Goal: Information Seeking & Learning: Learn about a topic

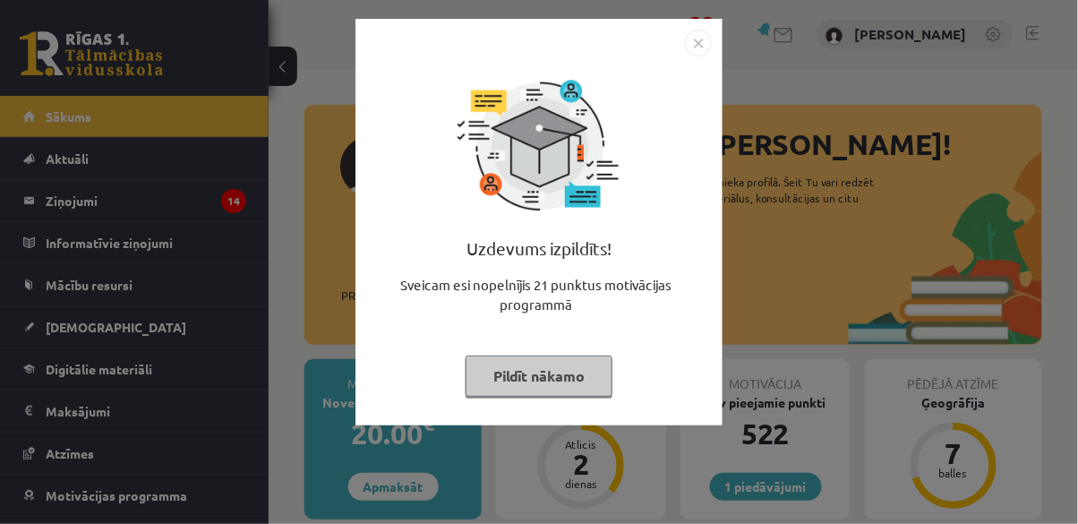
click at [854, 202] on div "Uzdevums izpildīts! Sveicam esi nopelnījis 21 punktus motivācijas programmā Pil…" at bounding box center [539, 262] width 1078 height 524
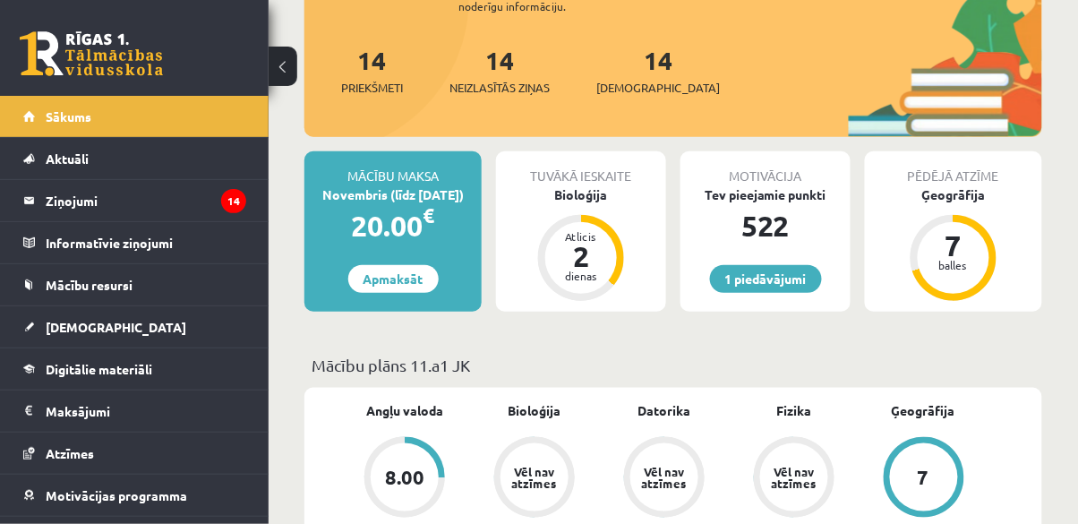
scroll to position [192, 0]
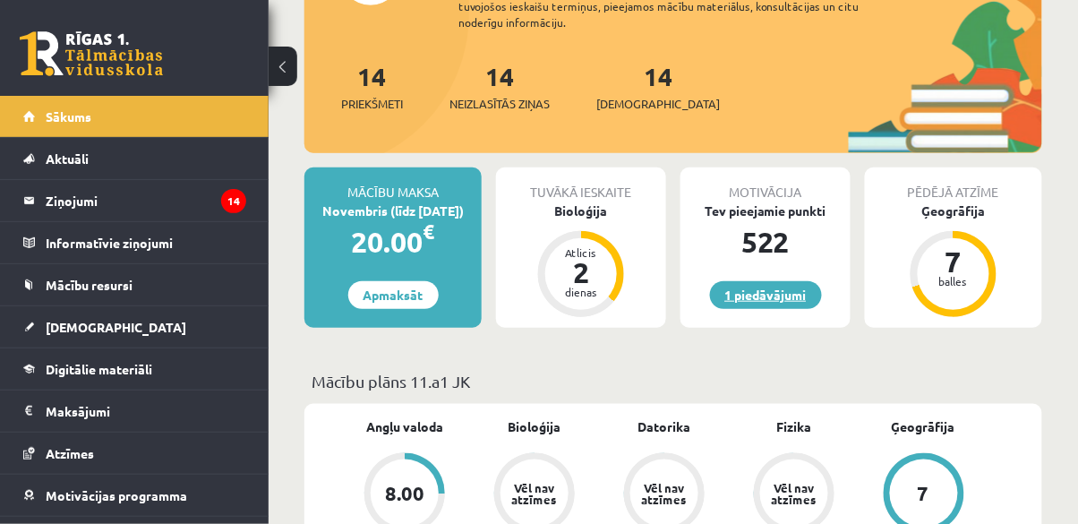
click at [789, 302] on link "1 piedāvājumi" at bounding box center [766, 295] width 112 height 28
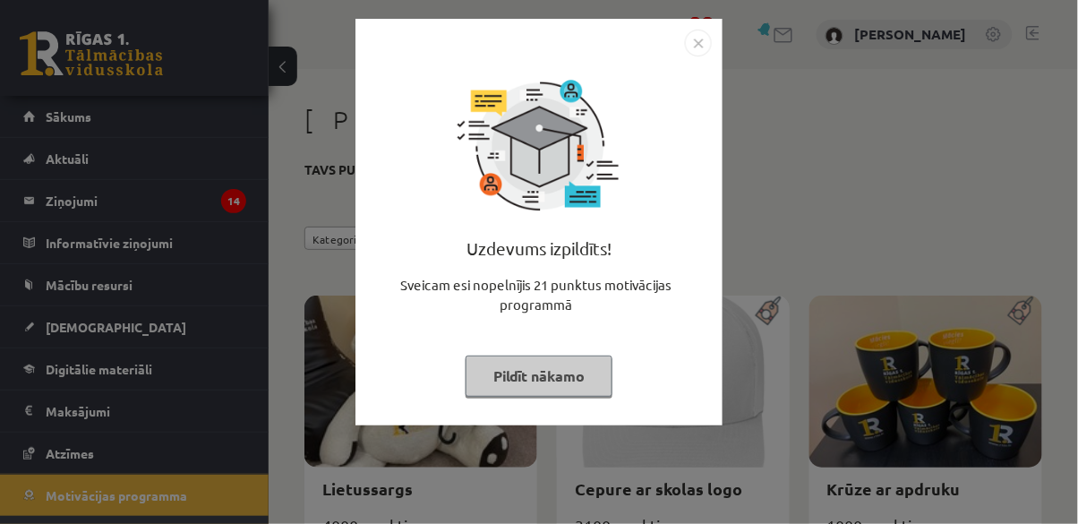
click at [816, 304] on div "Uzdevums izpildīts! Sveicam esi nopelnījis 21 punktus motivācijas programmā Pil…" at bounding box center [539, 262] width 1078 height 524
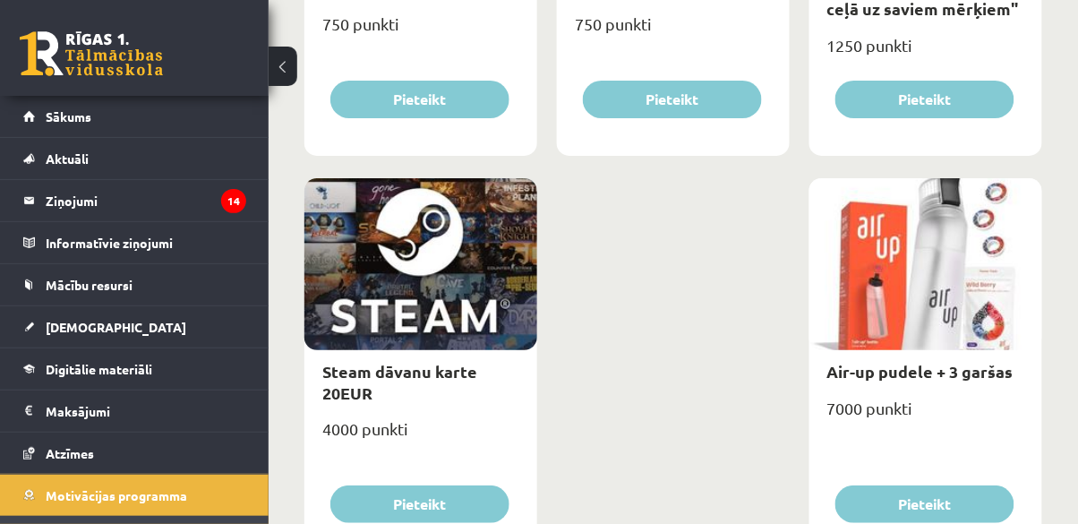
scroll to position [2954, 0]
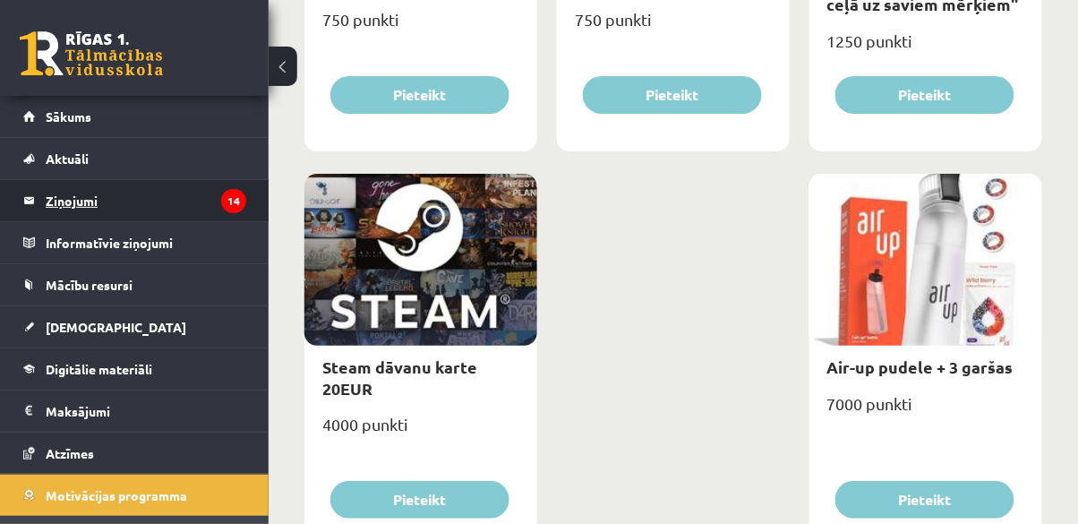
click at [60, 189] on legend "Ziņojumi 14" at bounding box center [146, 200] width 201 height 41
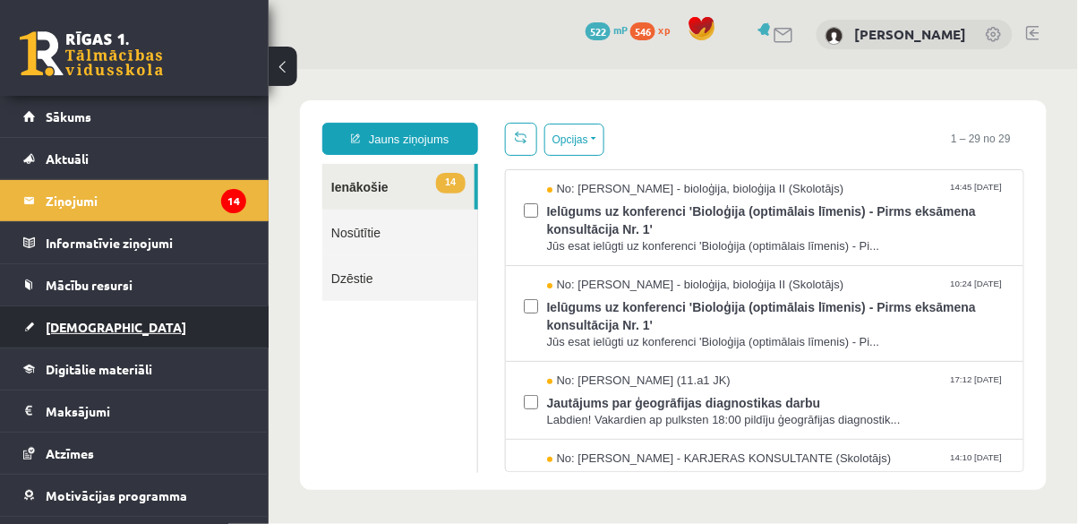
click at [64, 329] on span "[DEMOGRAPHIC_DATA]" at bounding box center [116, 327] width 141 height 16
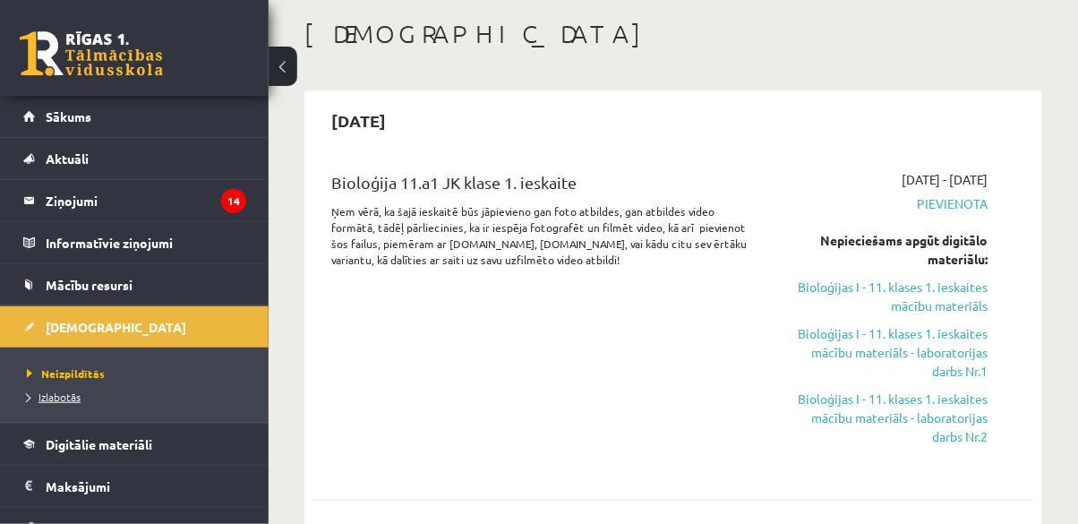
click at [51, 392] on span "Izlabotās" at bounding box center [54, 396] width 54 height 14
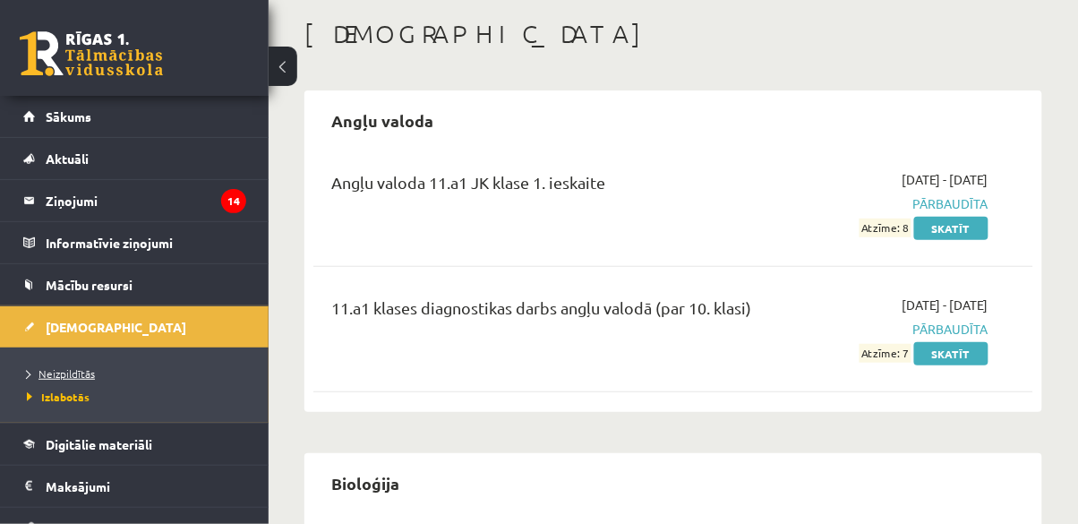
click at [52, 368] on span "Neizpildītās" at bounding box center [61, 373] width 68 height 14
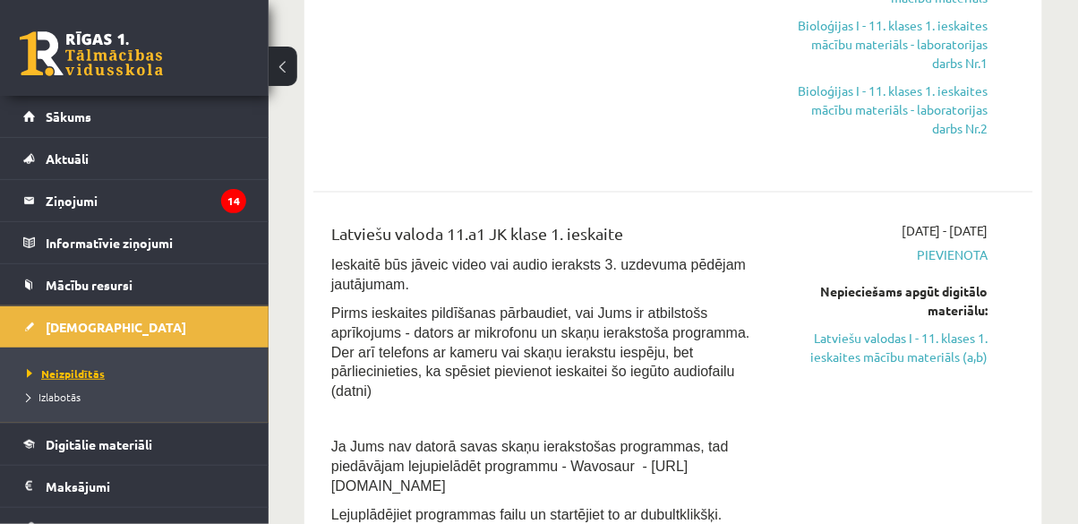
scroll to position [394, 0]
click at [938, 340] on link "Latviešu valodas I - 11. klases 1. ieskaites mācību materiāls (a,b)" at bounding box center [887, 348] width 201 height 38
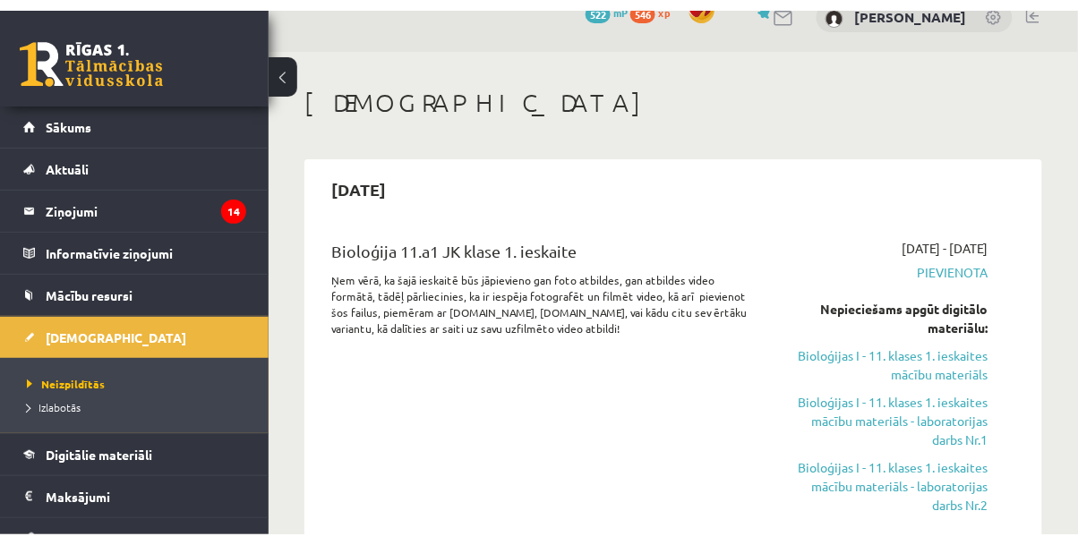
scroll to position [0, 0]
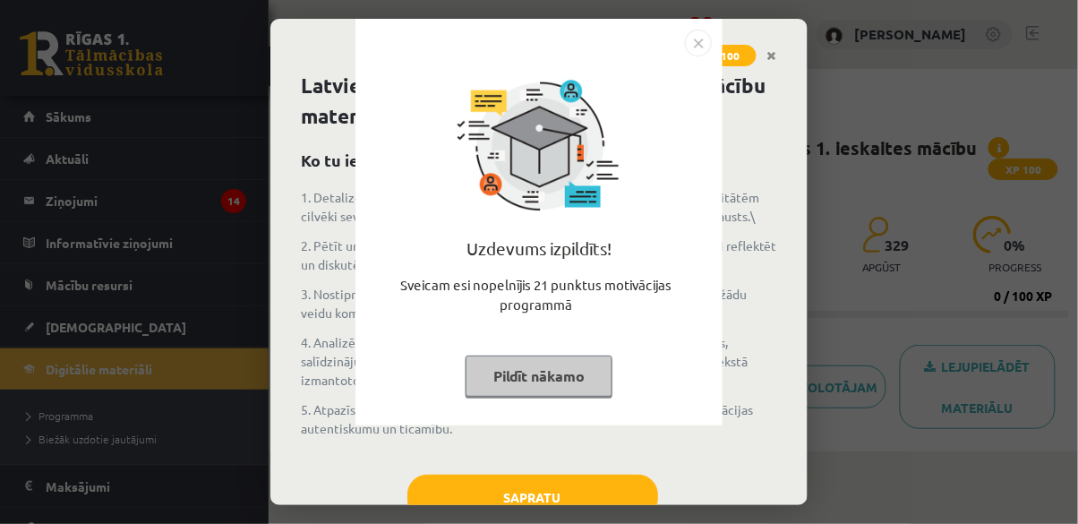
click at [889, 307] on div "Uzdevums izpildīts! Sveicam esi nopelnījis 21 punktus motivācijas programmā Pil…" at bounding box center [539, 262] width 1078 height 524
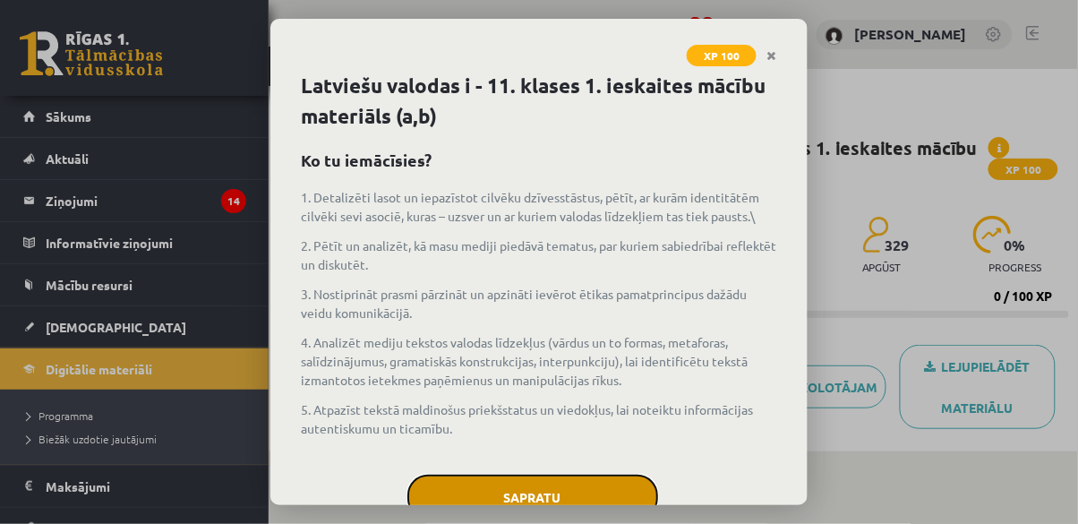
click at [606, 481] on button "Sapratu" at bounding box center [532, 497] width 251 height 45
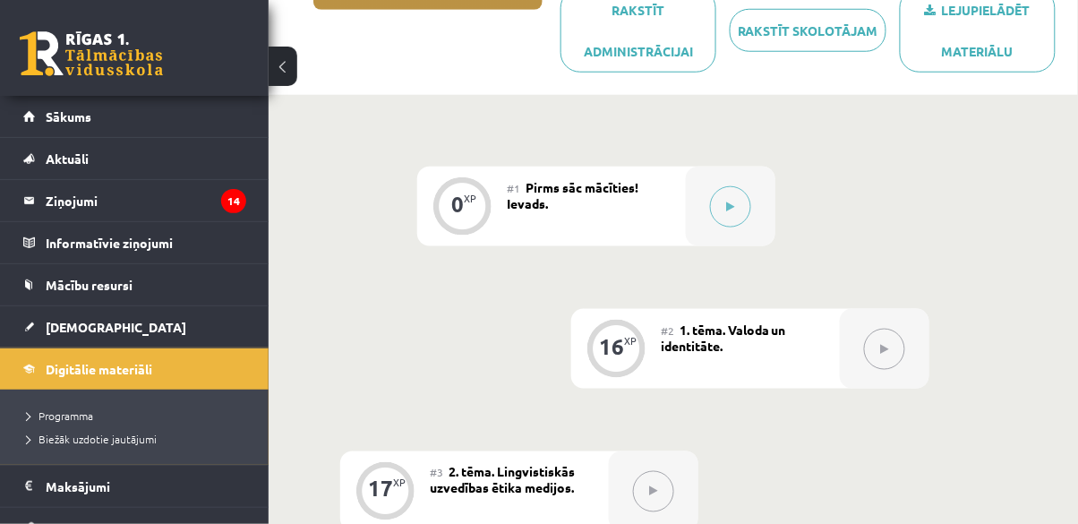
scroll to position [328, 0]
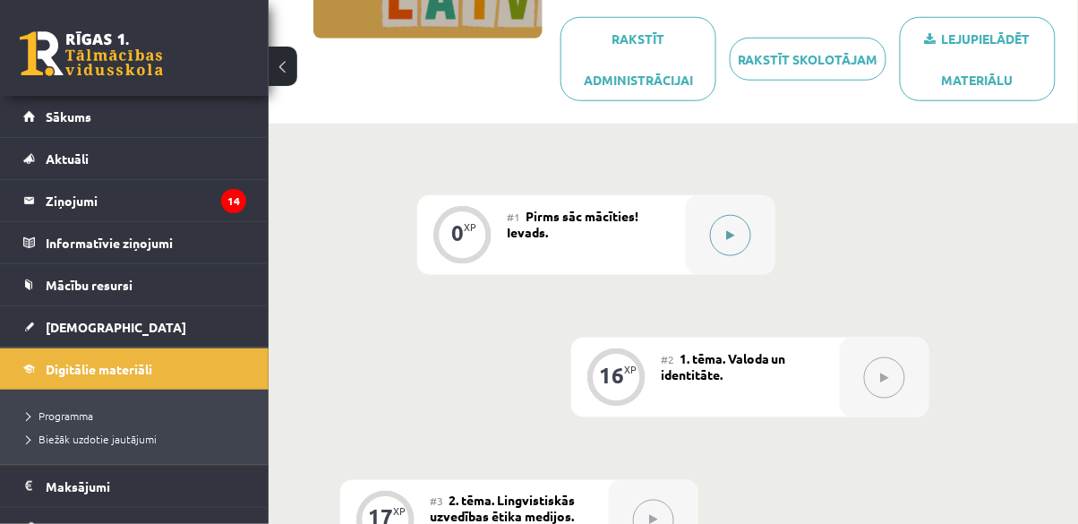
click at [732, 223] on button at bounding box center [730, 235] width 41 height 41
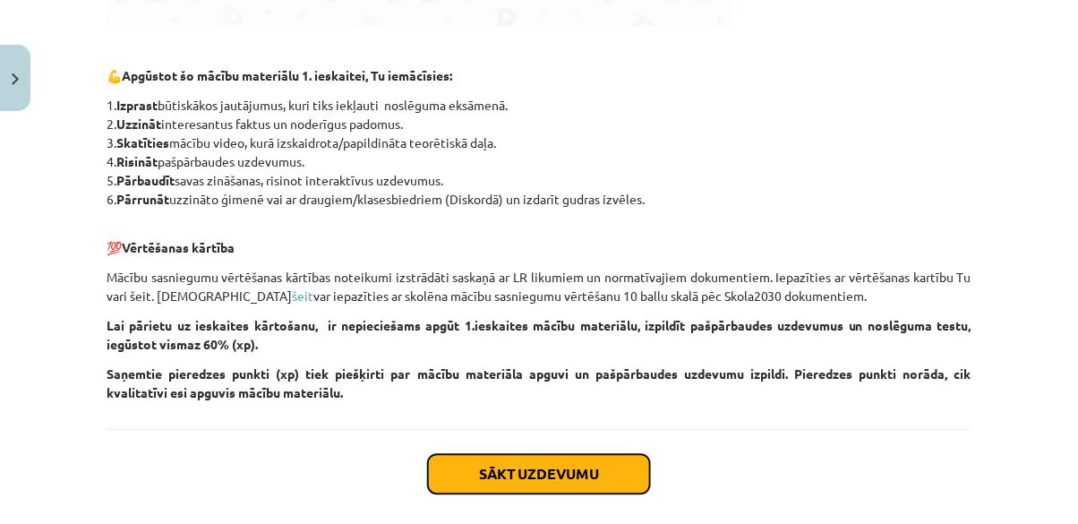
click at [601, 483] on button "Sākt uzdevumu" at bounding box center [539, 473] width 222 height 39
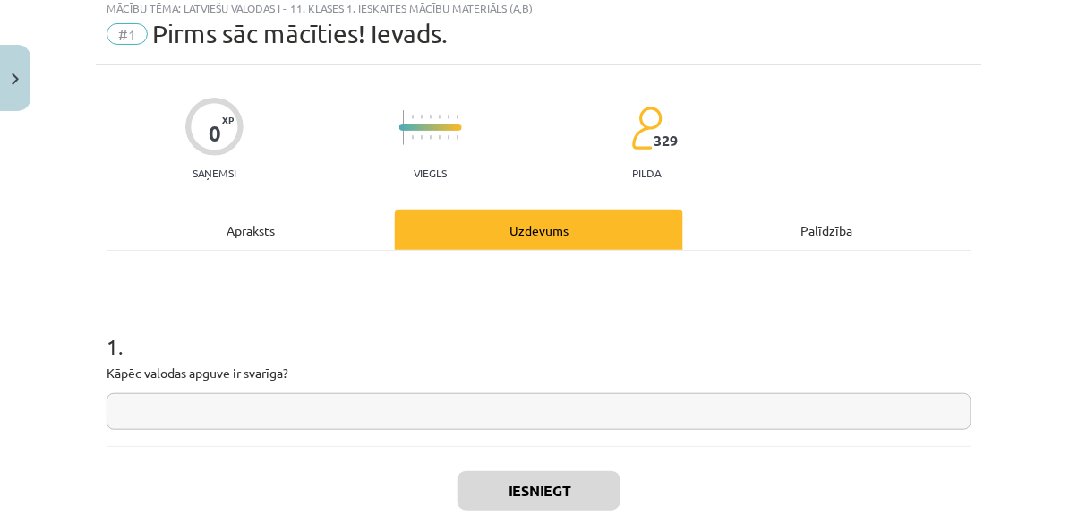
scroll to position [44, 0]
